Goal: Consume media (video, audio): Consume media (video, audio)

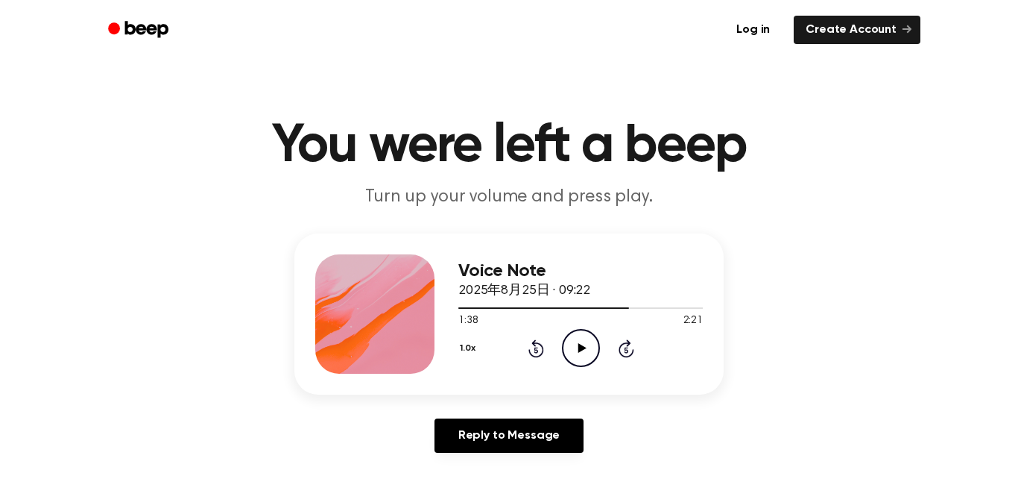
scroll to position [35, 0]
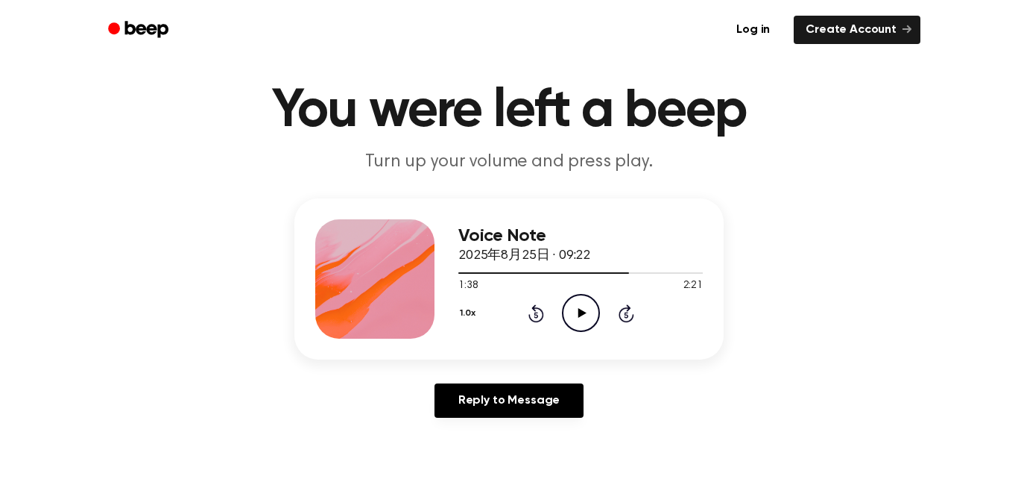
click at [598, 326] on icon "Play Audio" at bounding box center [581, 313] width 38 height 38
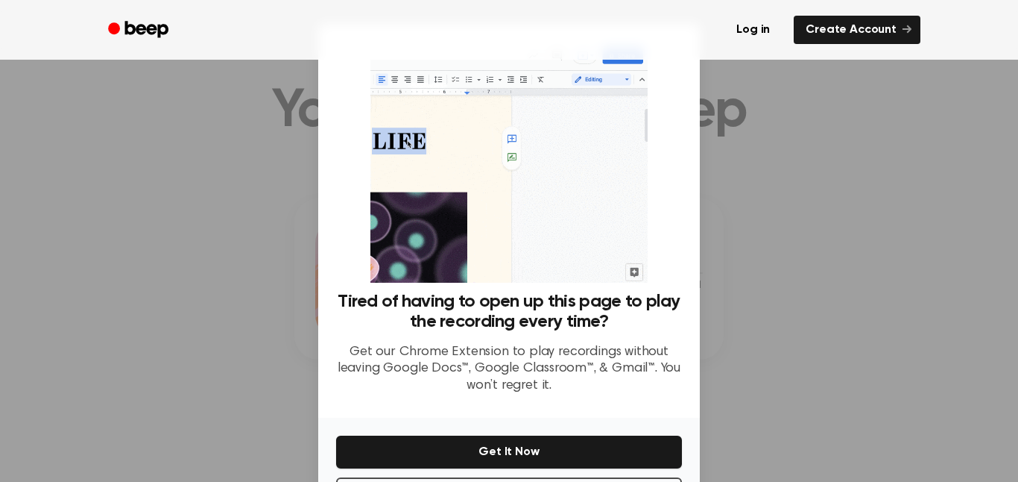
click at [990, 203] on div at bounding box center [509, 241] width 1018 height 482
click at [852, 222] on div at bounding box center [509, 241] width 1018 height 482
click at [799, 207] on div at bounding box center [509, 241] width 1018 height 482
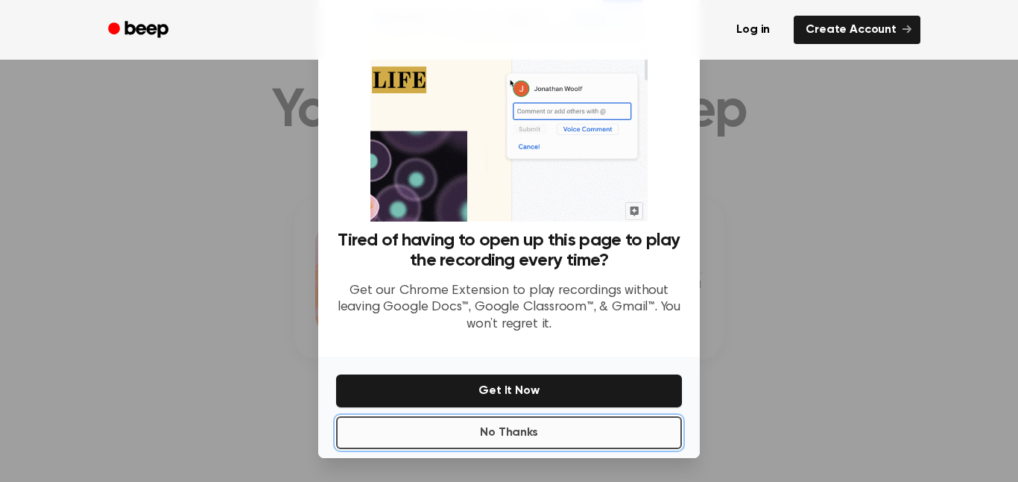
click at [607, 438] on button "No Thanks" at bounding box center [509, 432] width 346 height 33
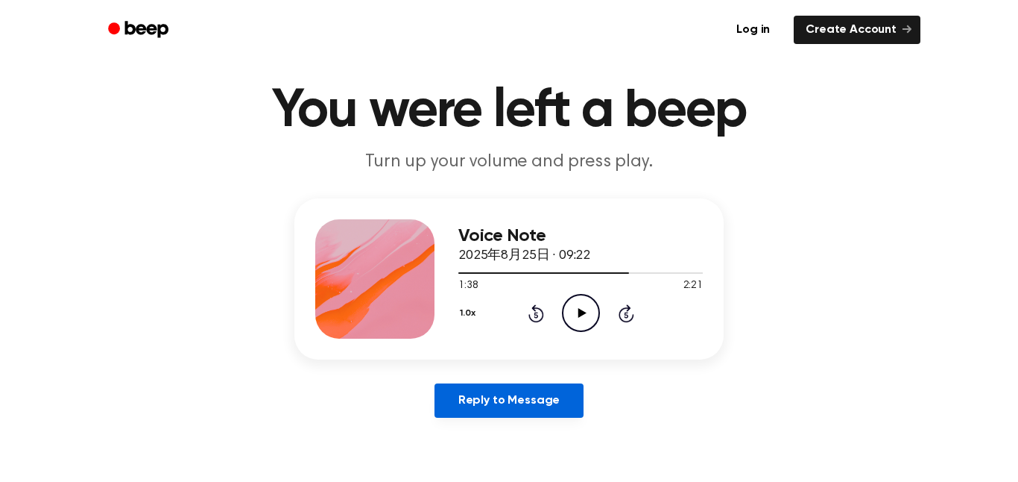
click at [547, 395] on link "Reply to Message" at bounding box center [509, 400] width 149 height 34
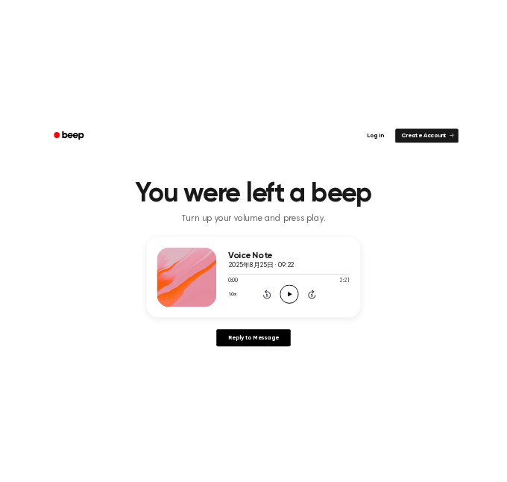
scroll to position [35, 0]
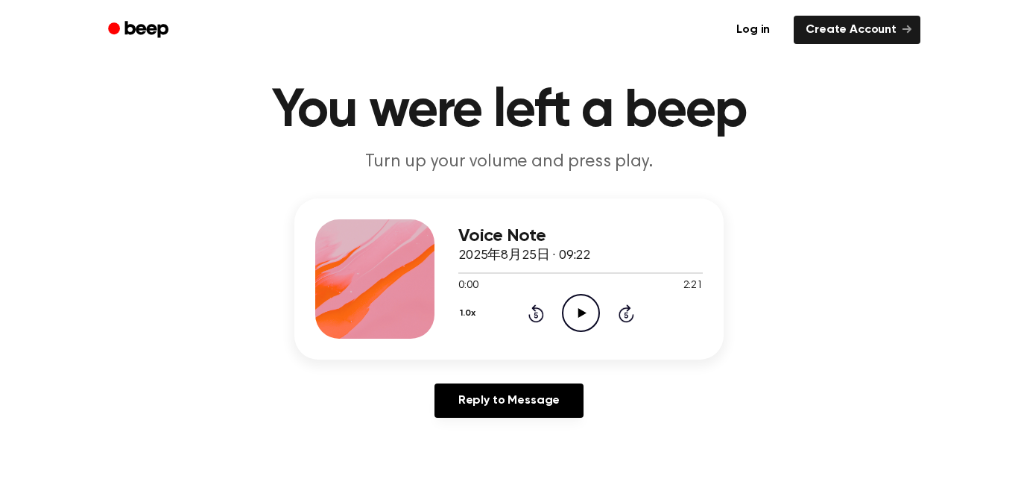
click at [596, 321] on icon "Play Audio" at bounding box center [581, 313] width 38 height 38
click at [578, 321] on icon "Play Audio" at bounding box center [581, 313] width 38 height 38
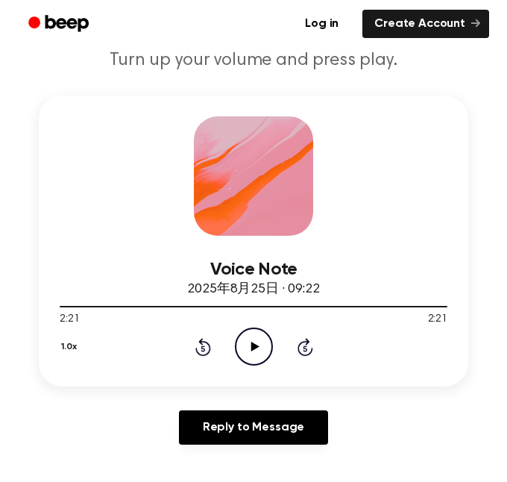
scroll to position [167, 0]
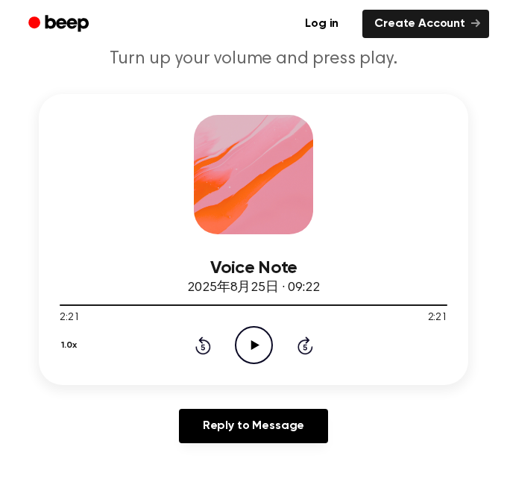
click at [250, 351] on icon "Play Audio" at bounding box center [254, 345] width 38 height 38
click at [256, 357] on icon "Play Audio" at bounding box center [254, 345] width 38 height 38
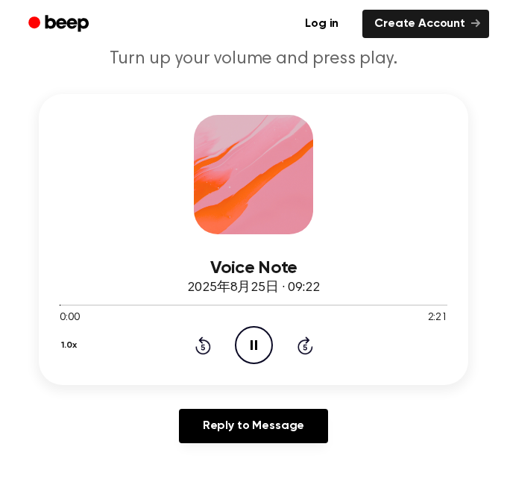
click at [256, 374] on div "Voice Note 2025年8月25日 · 09:22 0:00 2:21 Your browser does not support the [obje…" at bounding box center [253, 239] width 429 height 291
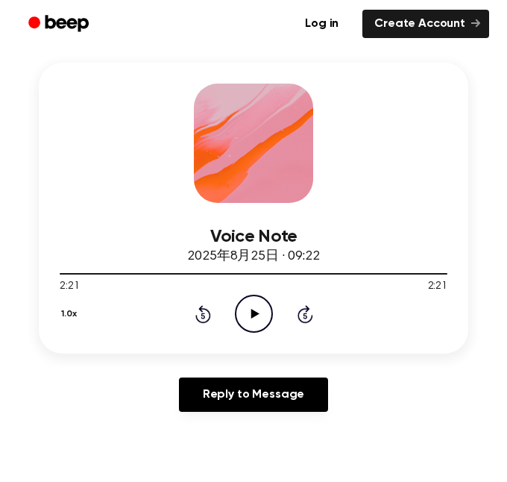
scroll to position [189, 0]
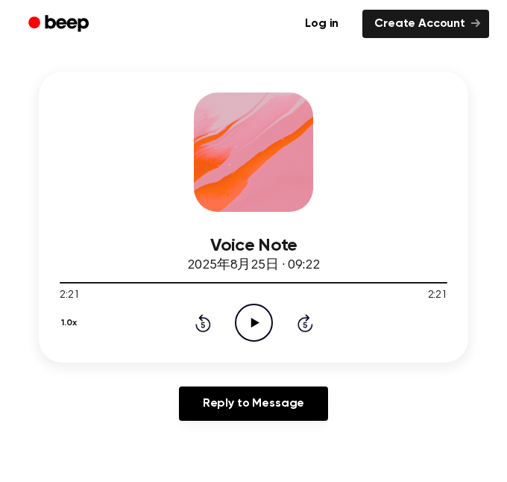
click at [471, 404] on div "Voice Note 2025年8月25日 · 09:22 2:21 2:21 Your browser does not support the [obje…" at bounding box center [253, 252] width 471 height 361
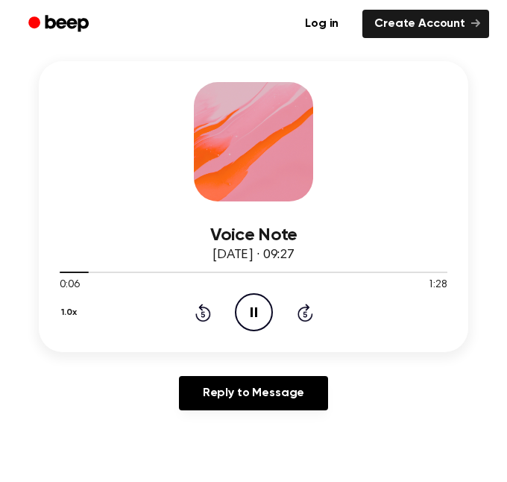
scroll to position [201, 0]
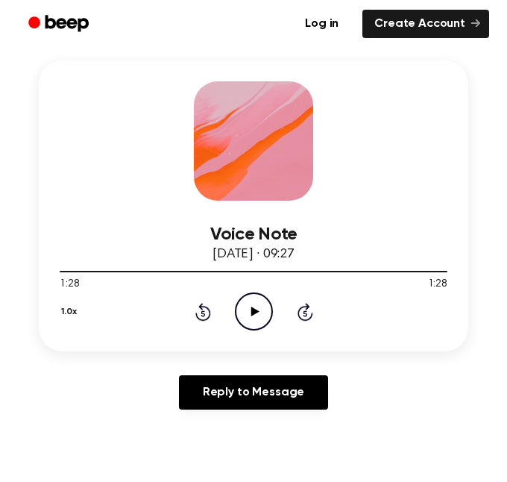
click at [244, 305] on icon "Play Audio" at bounding box center [254, 311] width 38 height 38
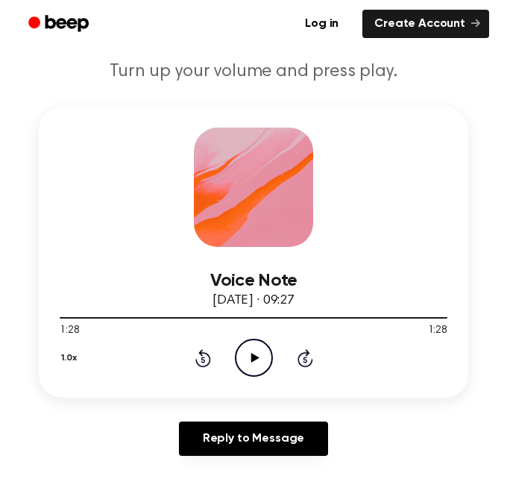
scroll to position [151, 0]
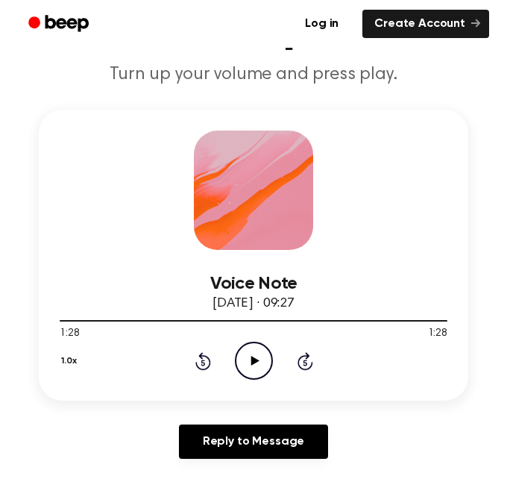
click at [242, 379] on icon "Play Audio" at bounding box center [254, 360] width 38 height 38
click at [247, 379] on icon "Pause Audio" at bounding box center [254, 360] width 38 height 38
click at [230, 375] on div "1.0x Rewind 5 seconds Play Audio Skip 5 seconds" at bounding box center [254, 360] width 388 height 38
click at [261, 379] on circle at bounding box center [254, 360] width 37 height 37
click at [248, 362] on icon "Play Audio" at bounding box center [254, 360] width 38 height 38
